Goal: Task Accomplishment & Management: Manage account settings

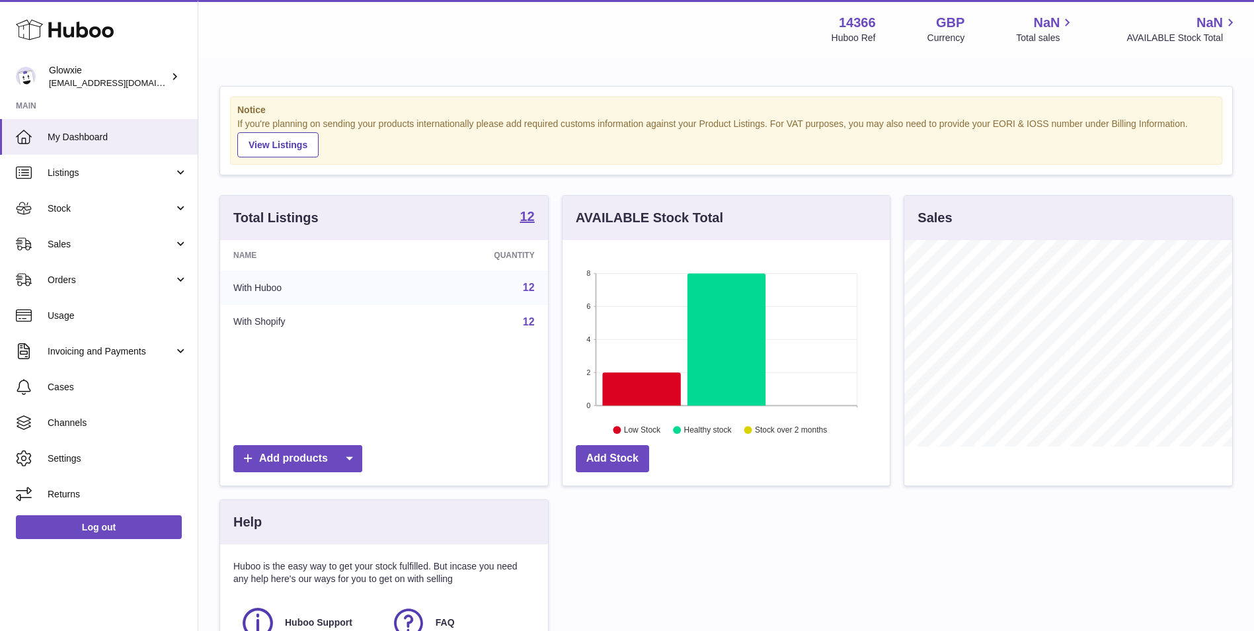
scroll to position [206, 327]
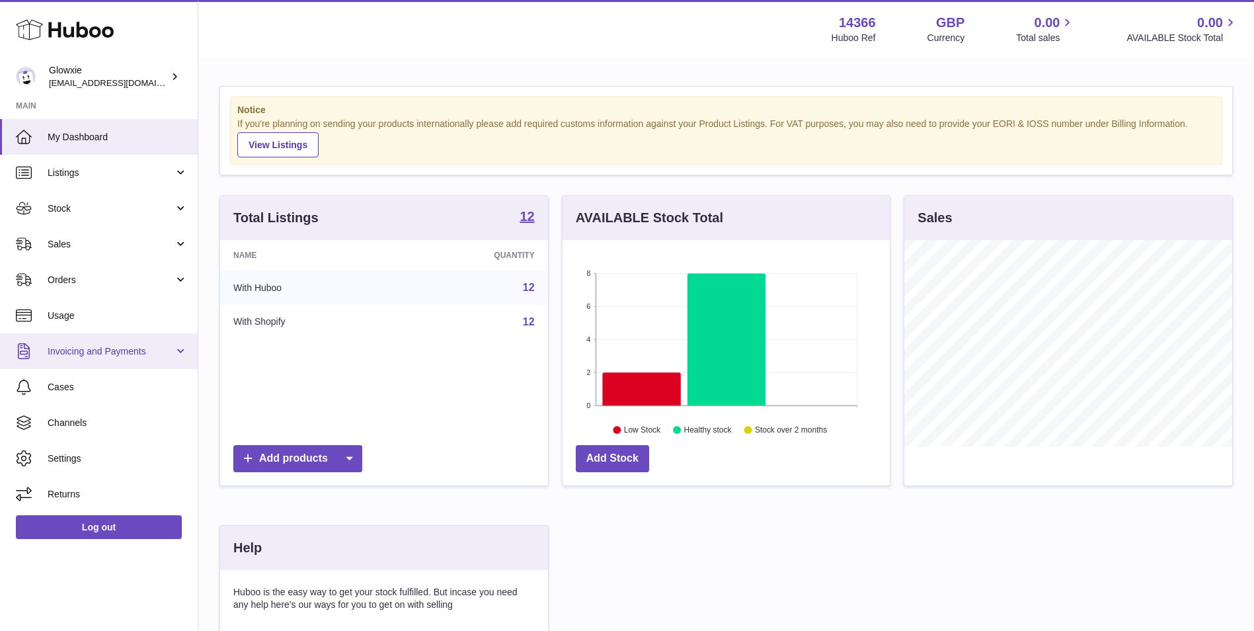
click at [124, 341] on link "Invoicing and Payments" at bounding box center [99, 351] width 198 height 36
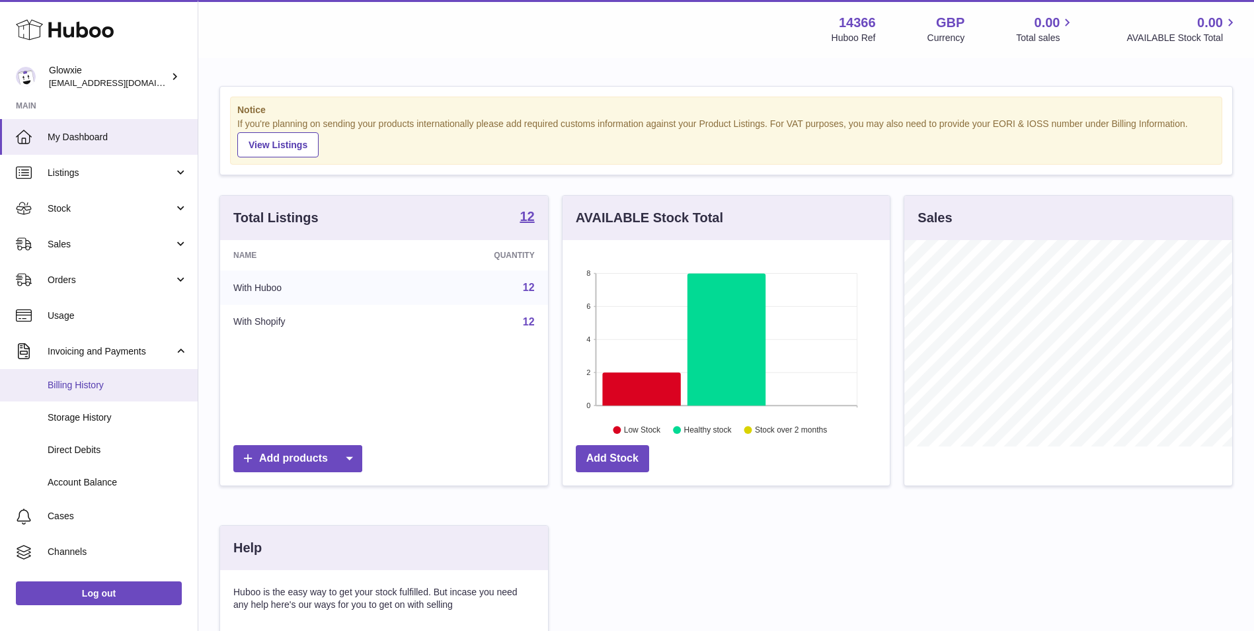
click at [115, 388] on span "Billing History" at bounding box center [118, 385] width 140 height 13
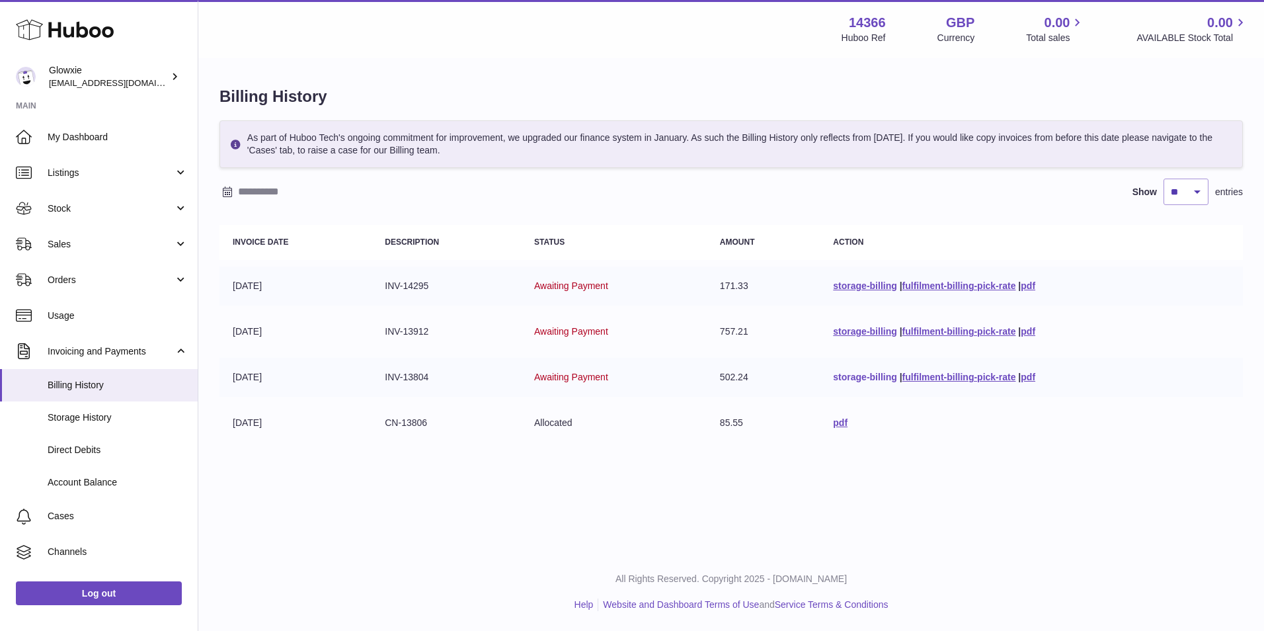
click at [848, 374] on link "storage-billing" at bounding box center [864, 377] width 63 height 11
click at [86, 171] on span "Listings" at bounding box center [111, 173] width 126 height 13
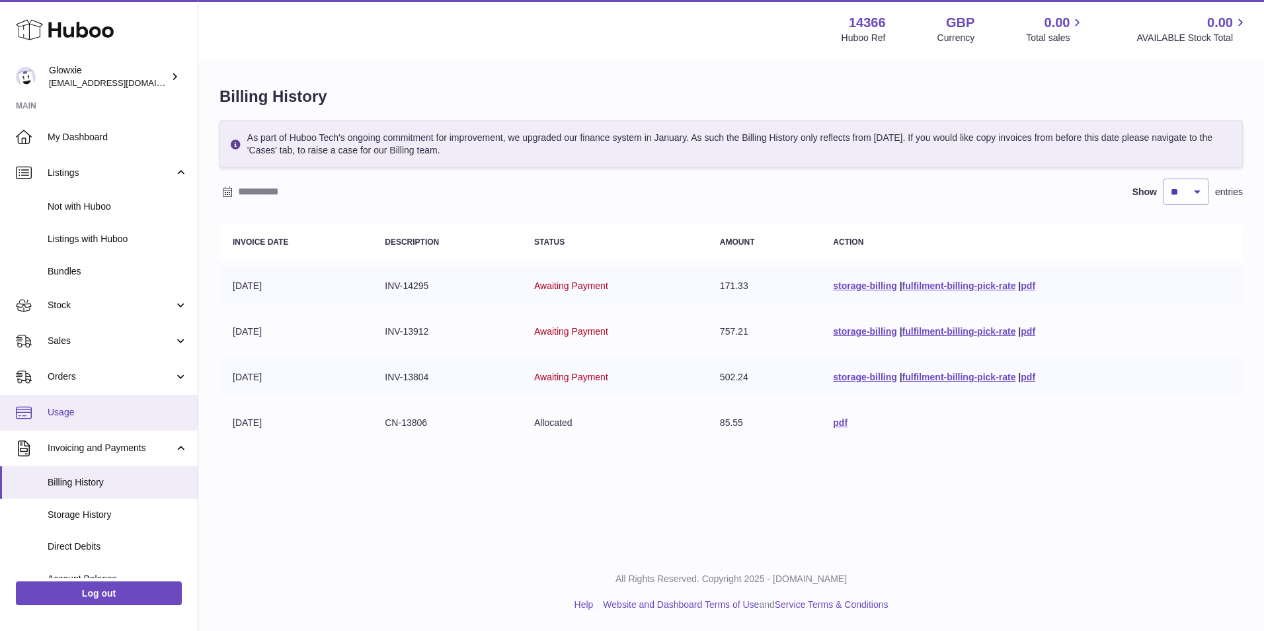
click at [118, 409] on span "Usage" at bounding box center [118, 412] width 140 height 13
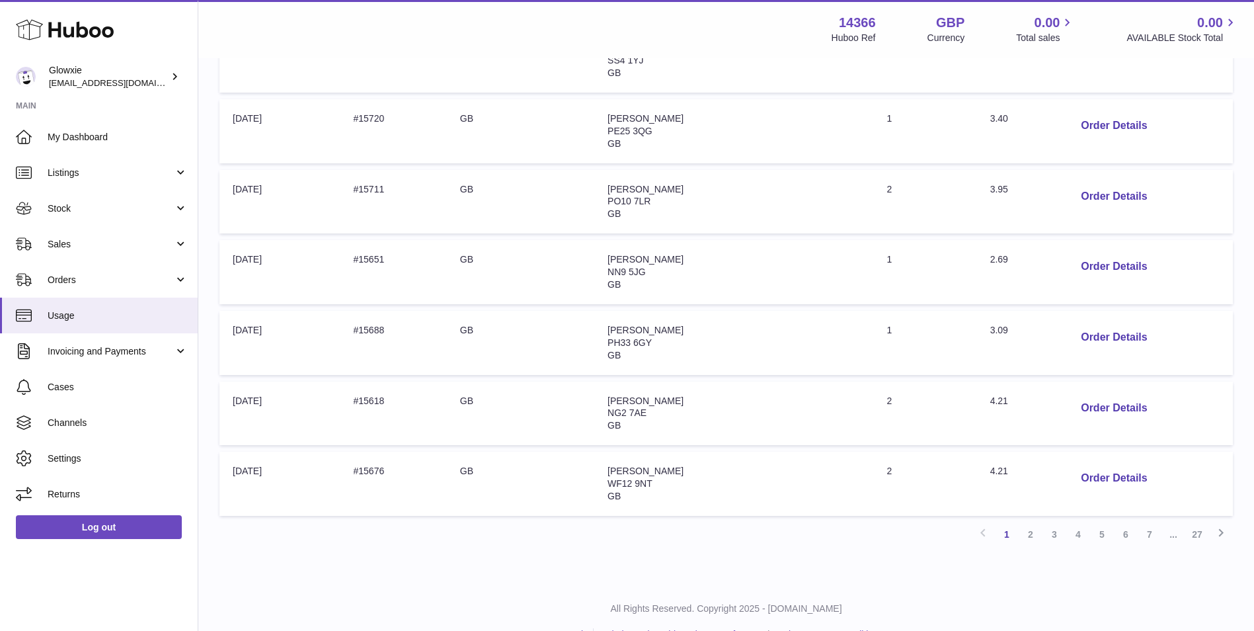
scroll to position [529, 0]
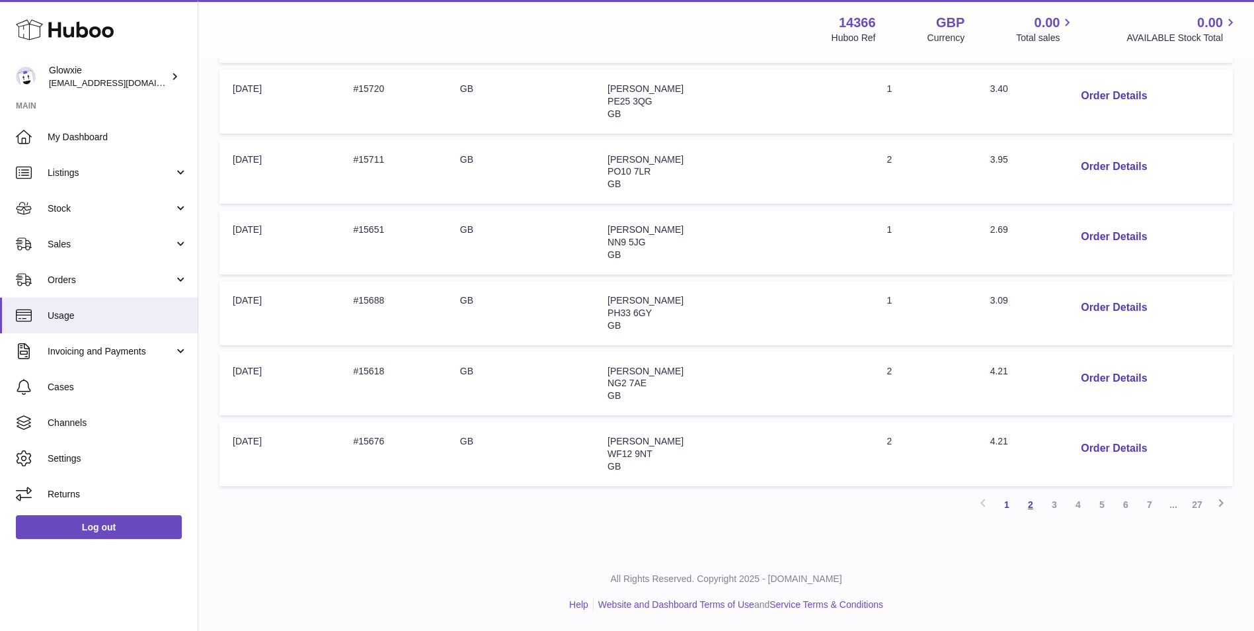
click at [1031, 504] on link "2" at bounding box center [1031, 505] width 24 height 24
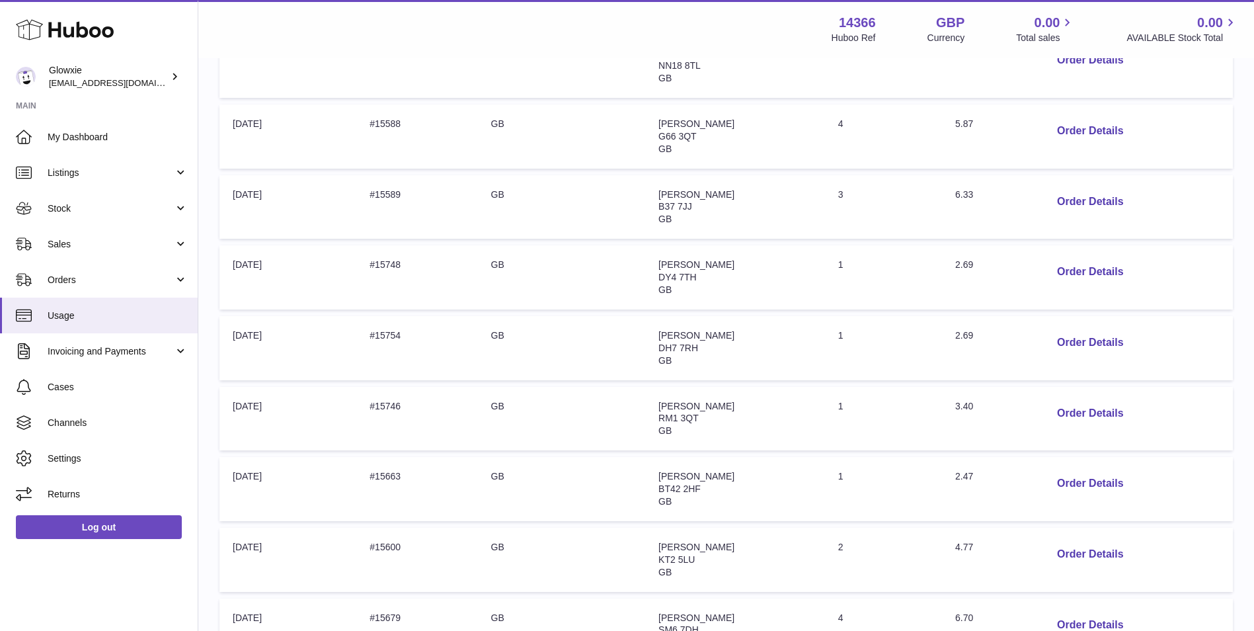
scroll to position [501, 0]
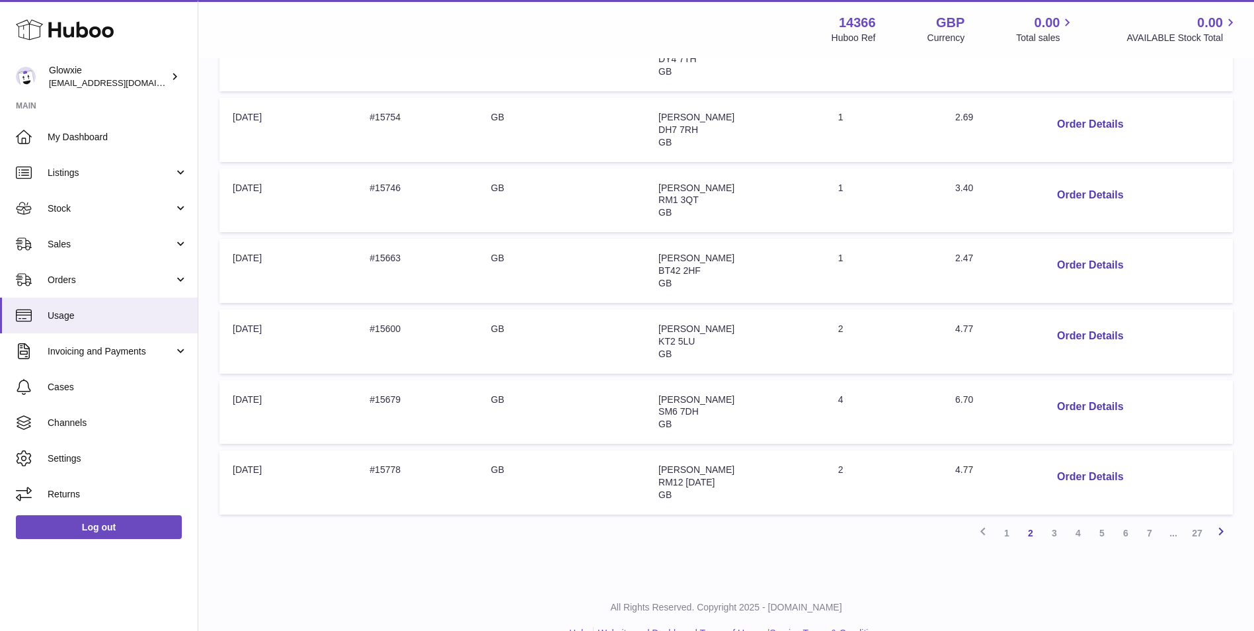
click at [1226, 531] on icon at bounding box center [1221, 531] width 16 height 17
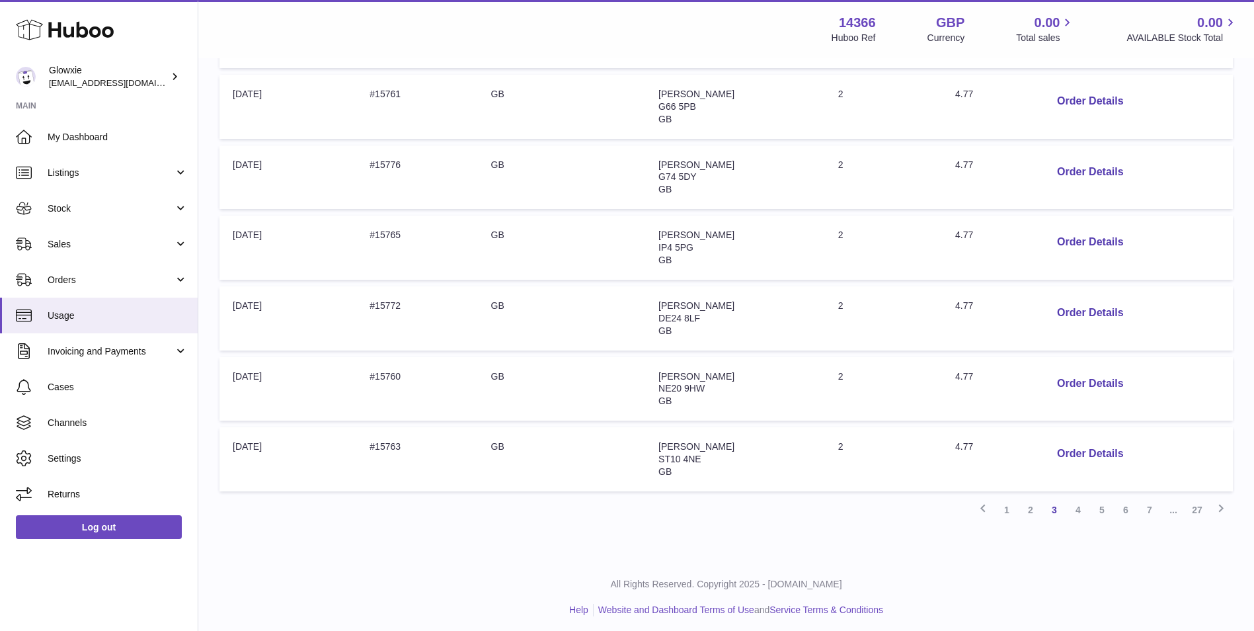
scroll to position [529, 0]
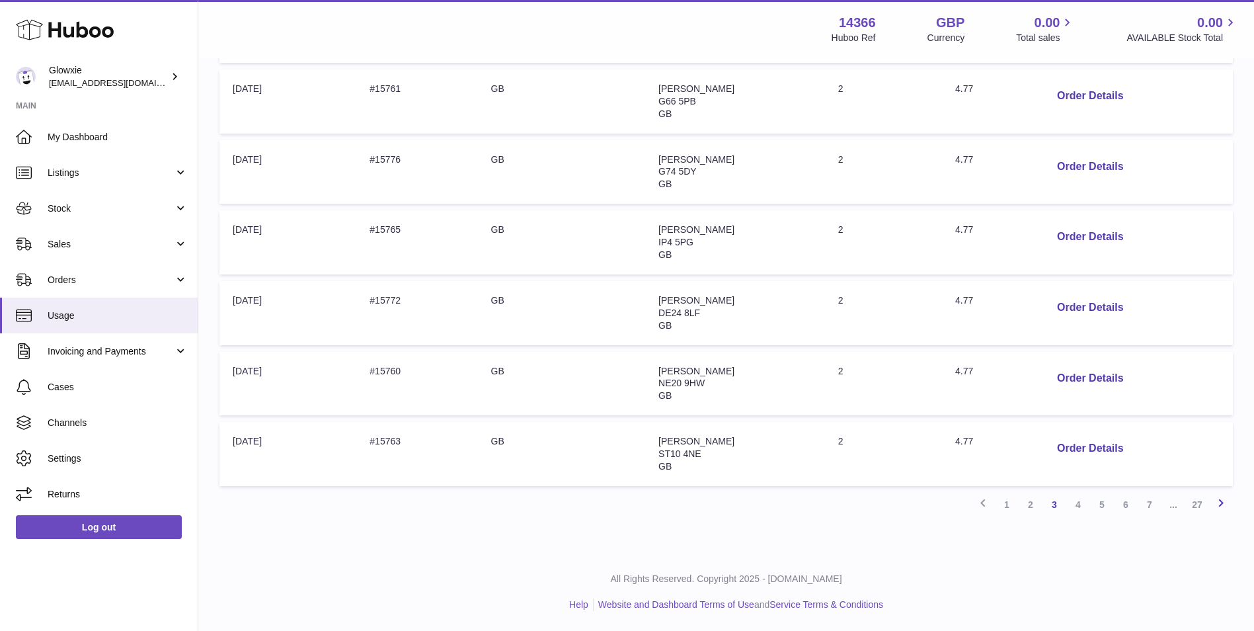
click at [1220, 504] on icon at bounding box center [1221, 503] width 16 height 17
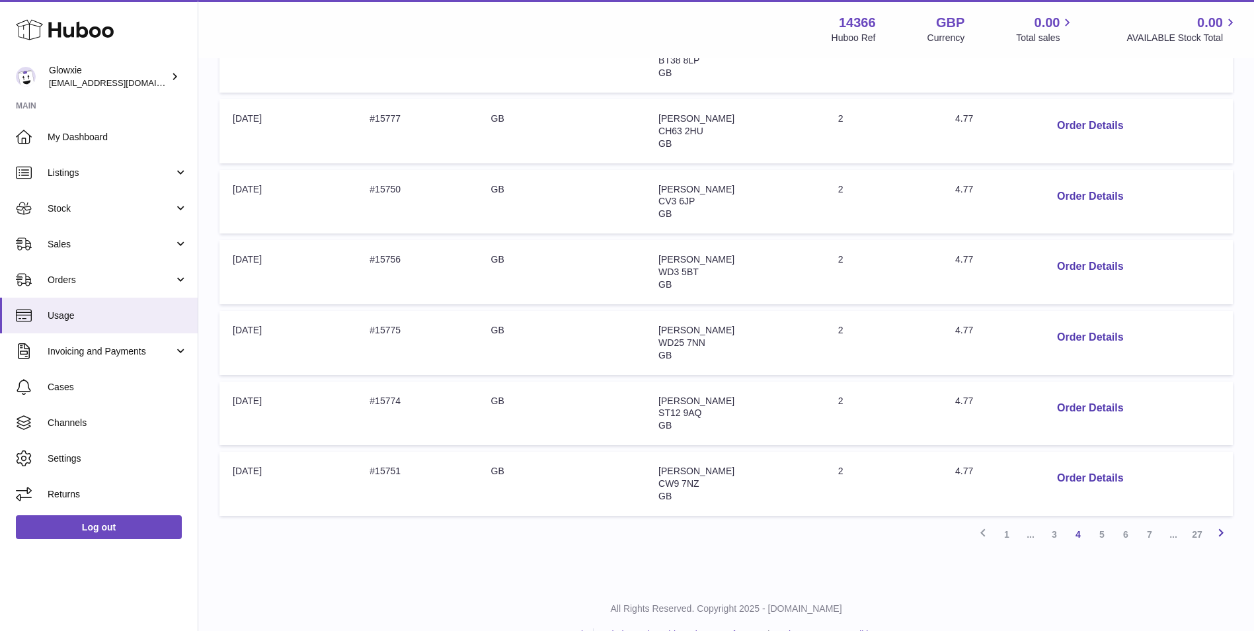
scroll to position [501, 0]
